Goal: Task Accomplishment & Management: Manage account settings

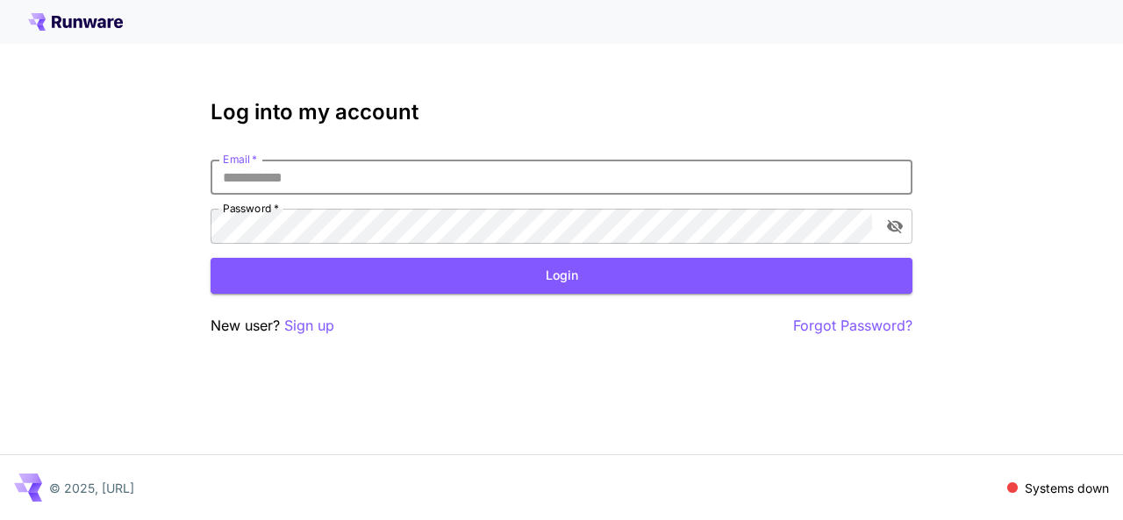
click at [349, 218] on div "Email   * Email   * Password   * Password   *" at bounding box center [562, 202] width 702 height 84
type input "**********"
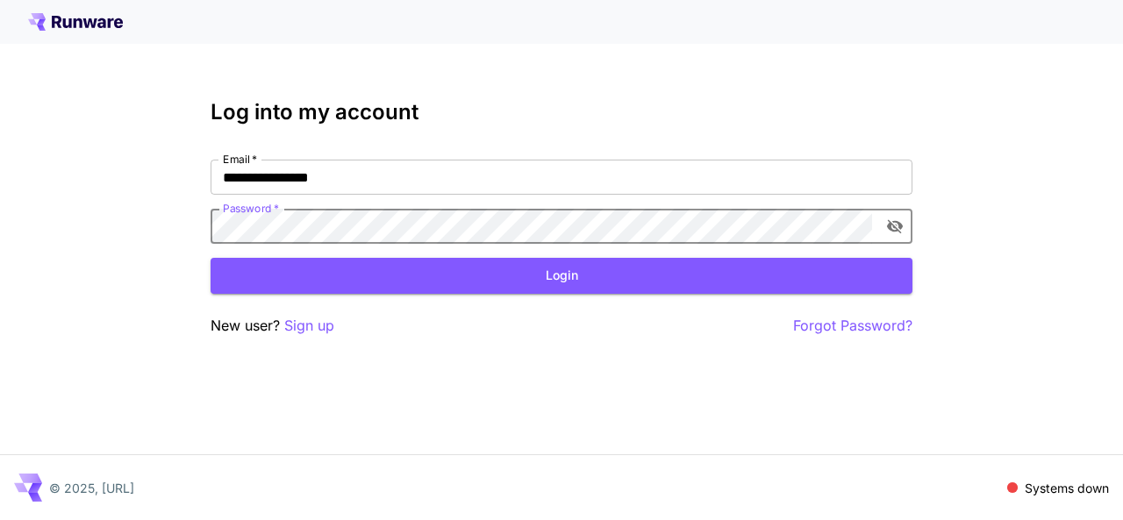
click button "Login" at bounding box center [562, 276] width 702 height 36
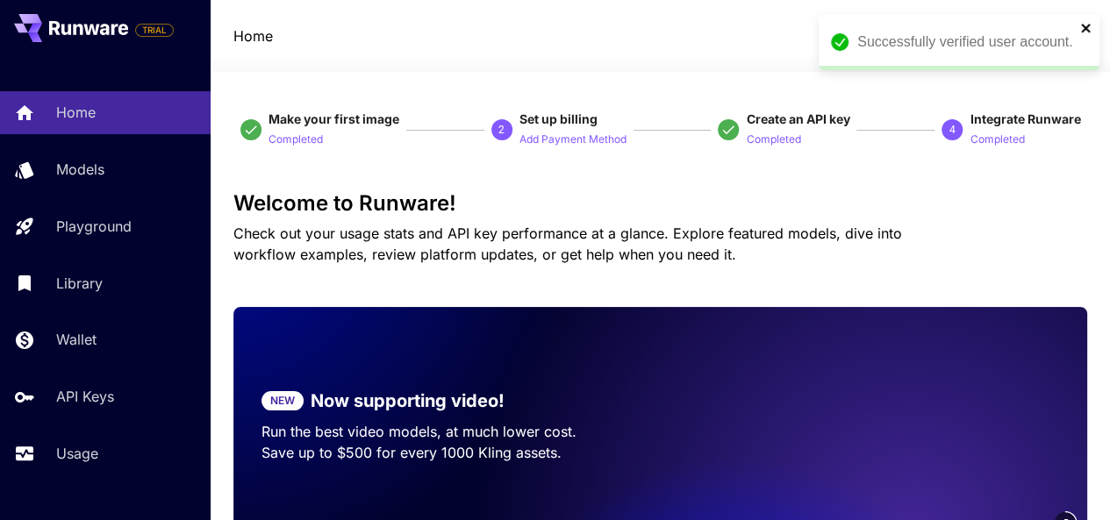
click at [1083, 31] on icon "close" at bounding box center [1085, 28] width 9 height 9
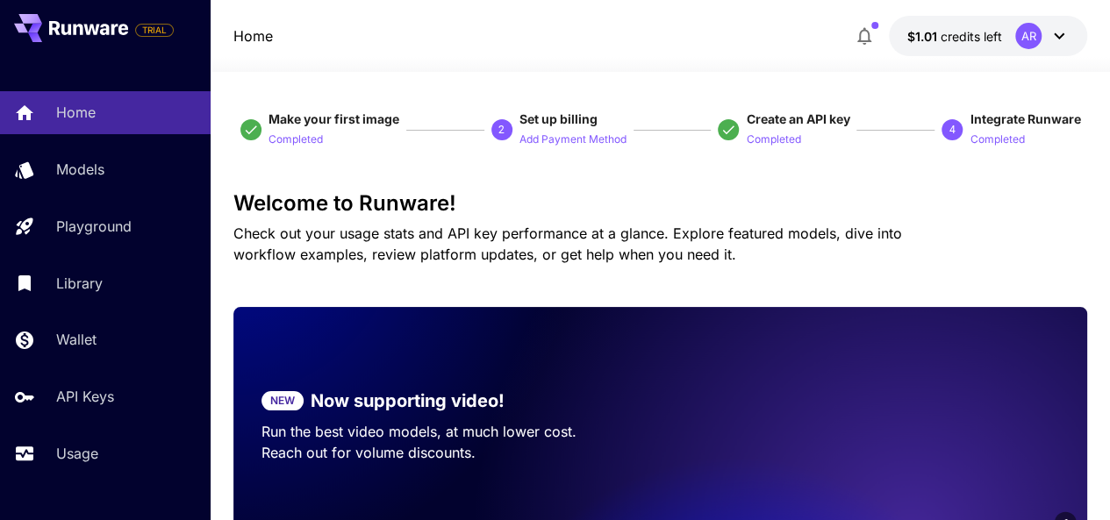
click at [754, 41] on div "Home $1.01 credits left AR" at bounding box center [660, 36] width 855 height 40
click at [781, 135] on p "Completed" at bounding box center [773, 140] width 54 height 17
click at [799, 120] on span "Create an API key" at bounding box center [798, 118] width 104 height 15
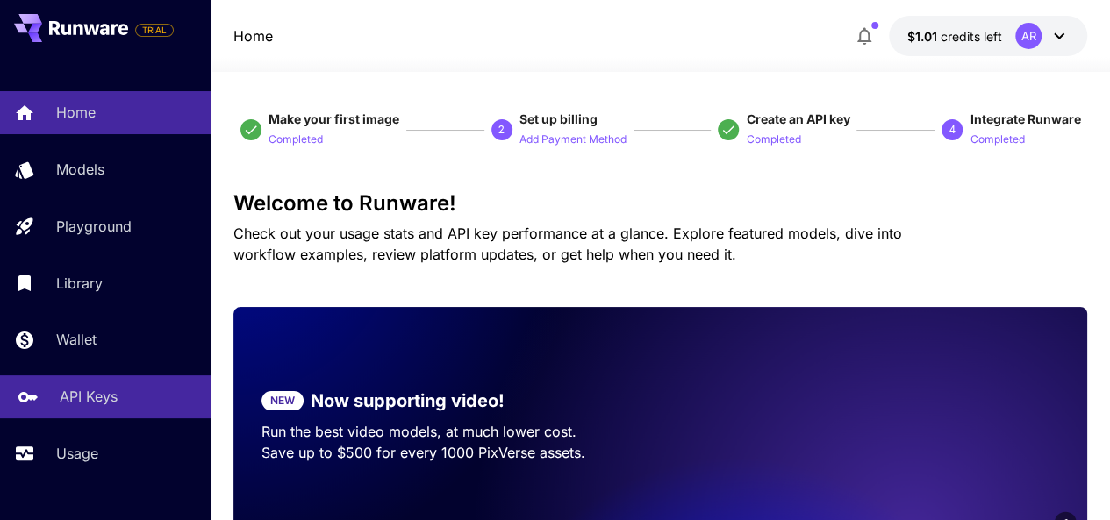
click at [59, 388] on link "API Keys" at bounding box center [105, 396] width 211 height 43
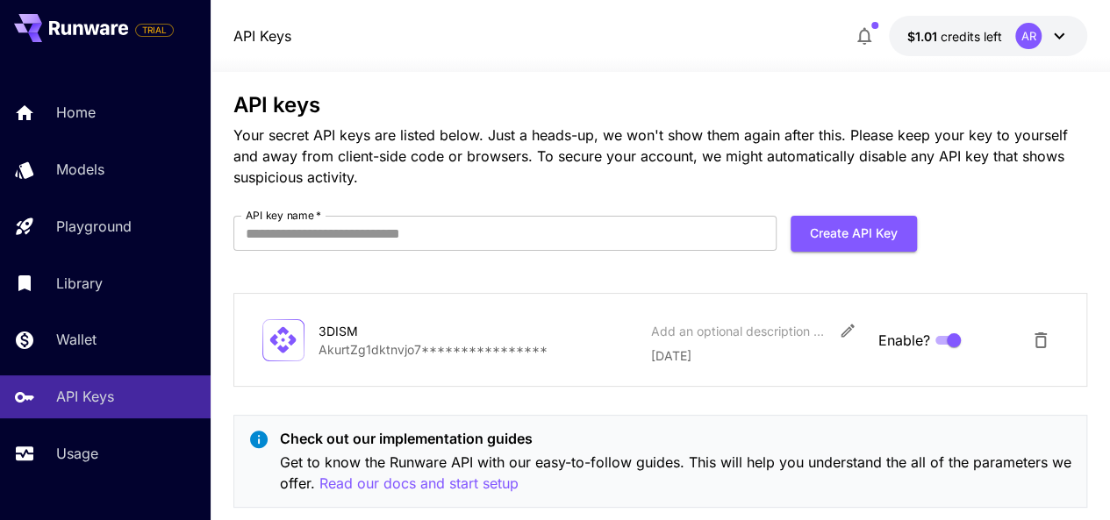
scroll to position [40, 0]
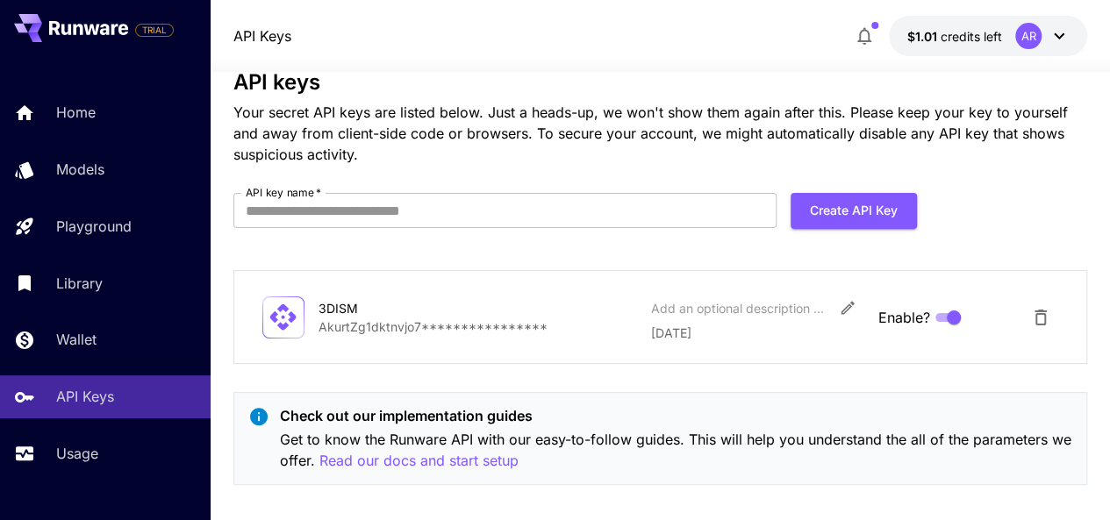
click at [535, 325] on p "**********" at bounding box center [477, 327] width 318 height 18
click at [631, 361] on div "**********" at bounding box center [660, 317] width 855 height 94
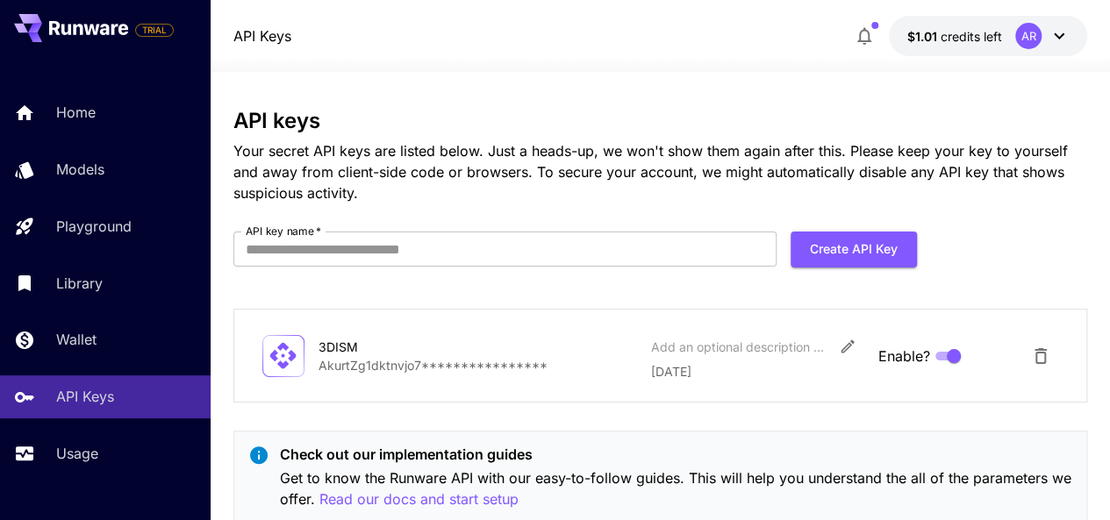
scroll to position [1, 0]
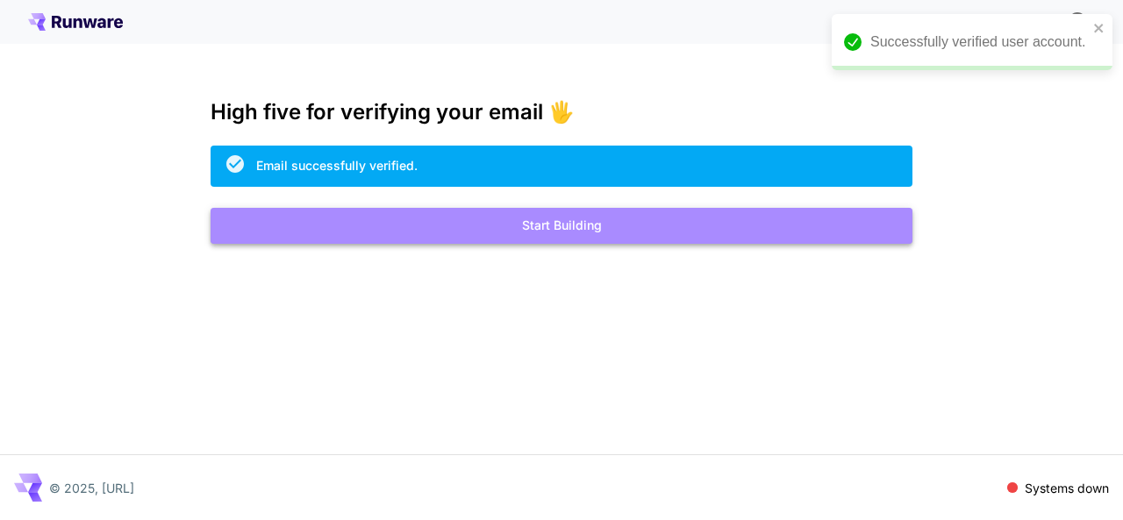
click at [597, 232] on button "Start Building" at bounding box center [562, 226] width 702 height 36
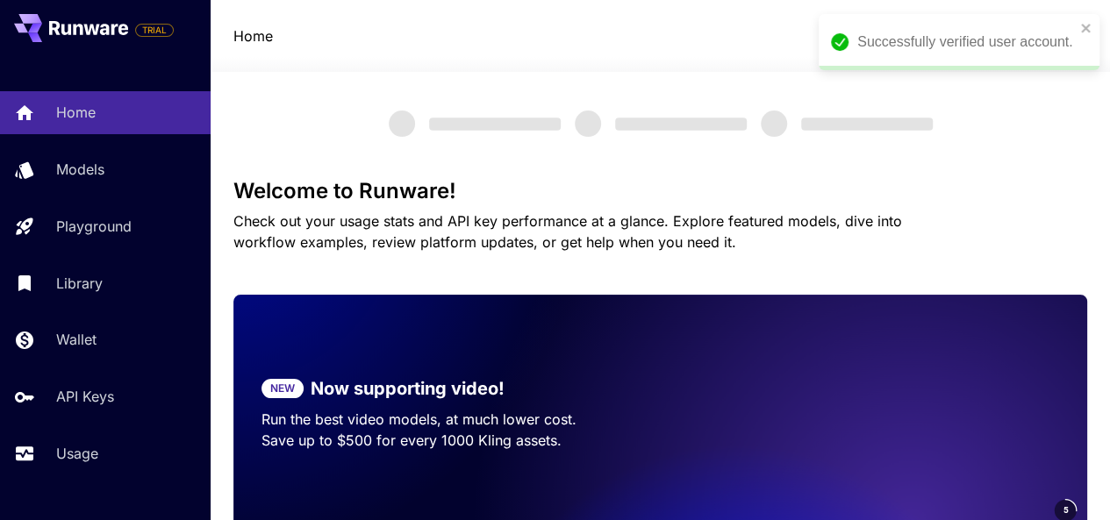
click at [1076, 22] on div "Successfully verified user account." at bounding box center [959, 42] width 281 height 56
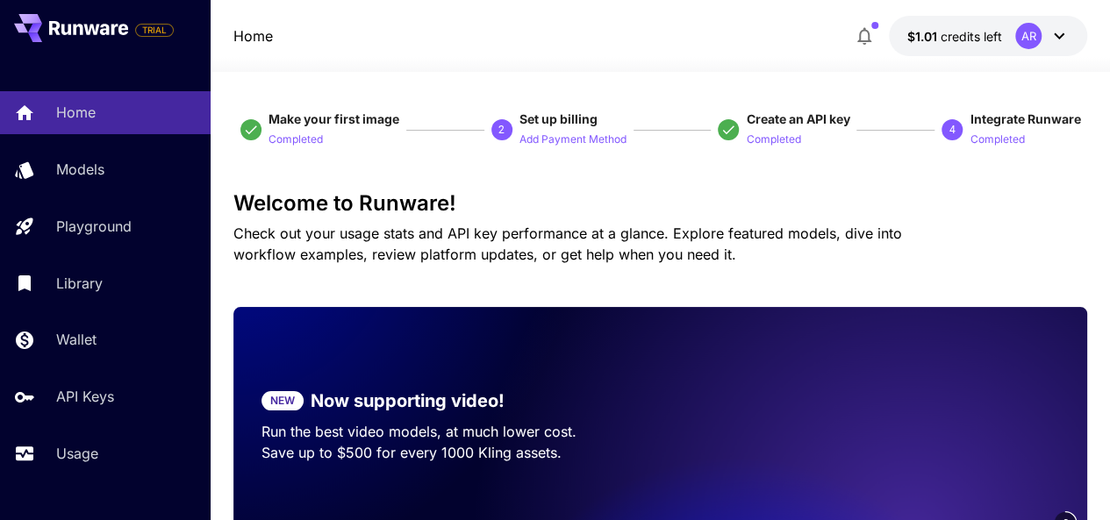
click at [704, 468] on video at bounding box center [841, 426] width 491 height 238
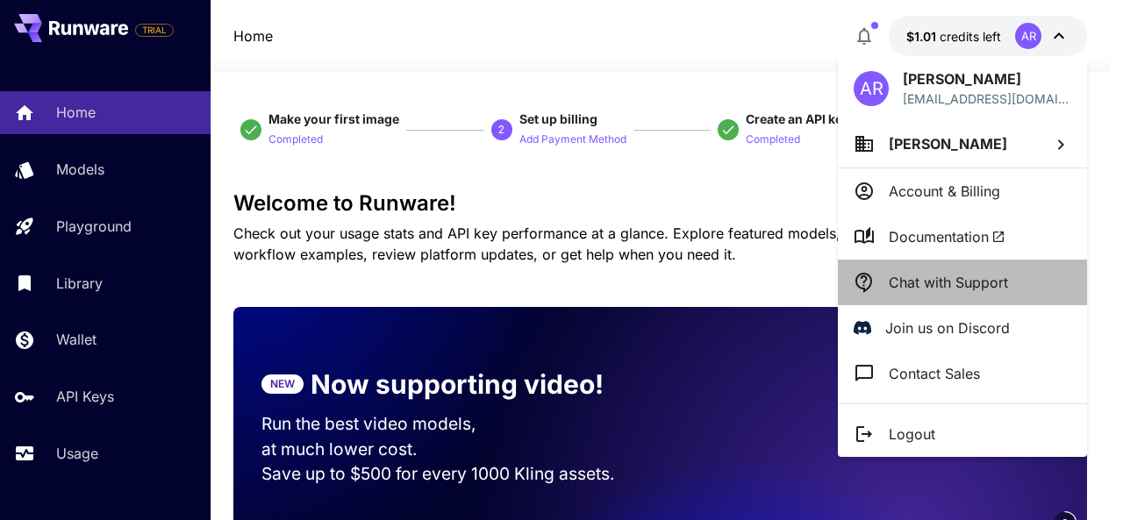
click at [912, 290] on p "Chat with Support" at bounding box center [948, 282] width 119 height 21
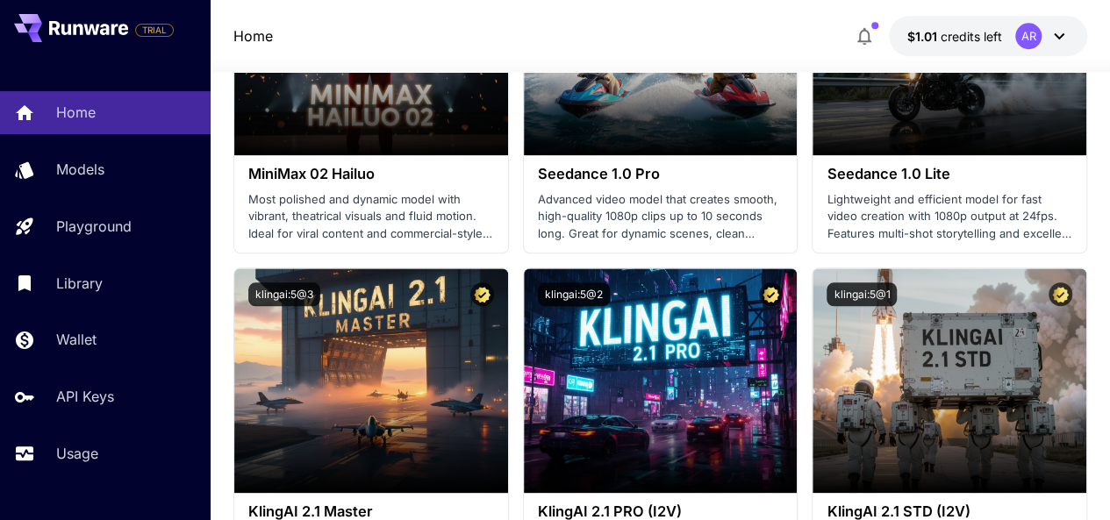
scroll to position [712, 0]
